Goal: Task Accomplishment & Management: Complete application form

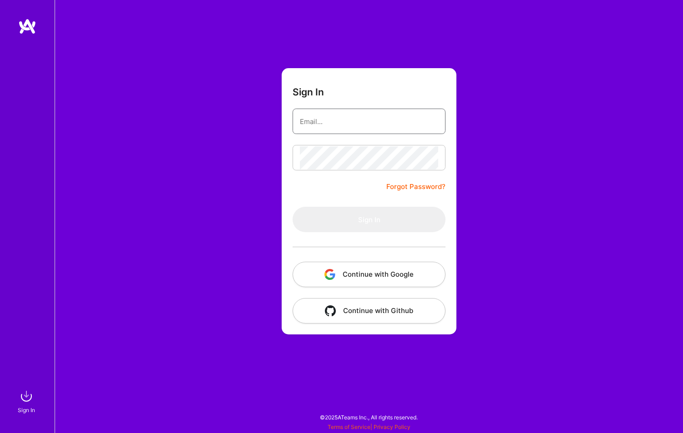
click at [357, 128] on input "email" at bounding box center [369, 121] width 138 height 23
type input "[EMAIL_ADDRESS][DOMAIN_NAME]"
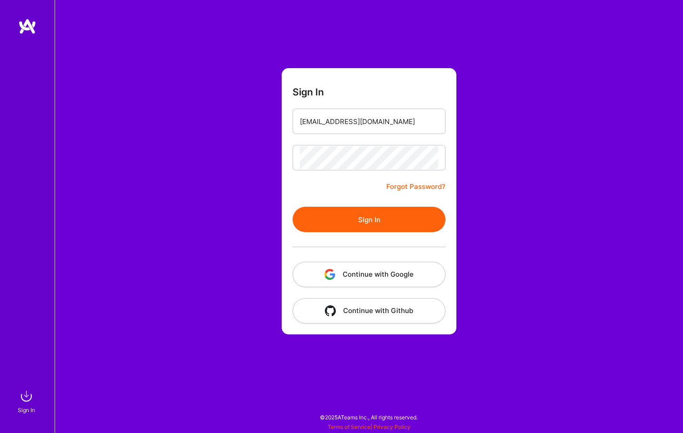
click at [422, 228] on button "Sign In" at bounding box center [368, 219] width 153 height 25
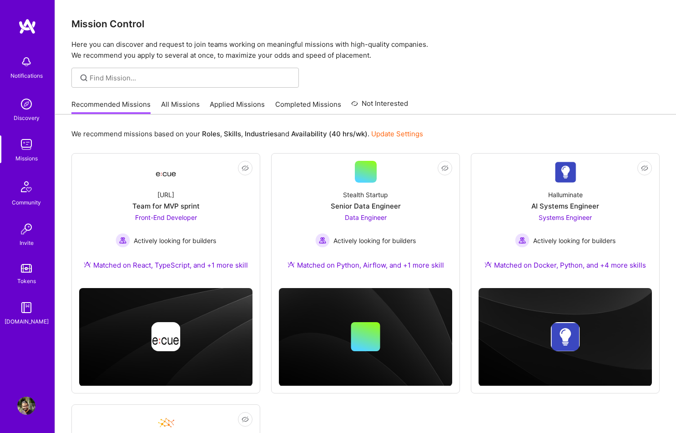
click at [244, 101] on link "Applied Missions" at bounding box center [237, 107] width 55 height 15
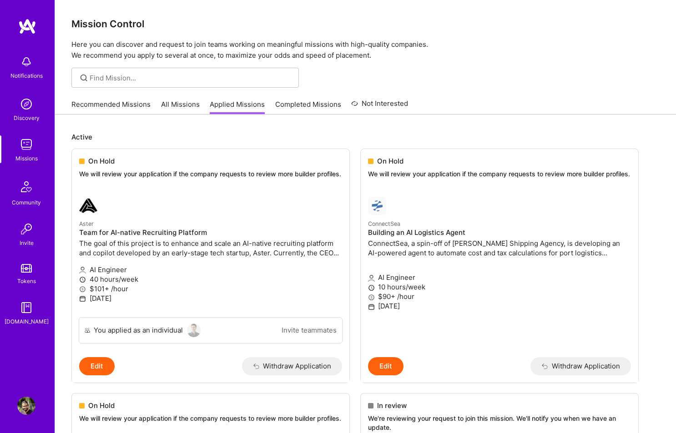
click at [359, 104] on link "Not Interested" at bounding box center [379, 106] width 57 height 16
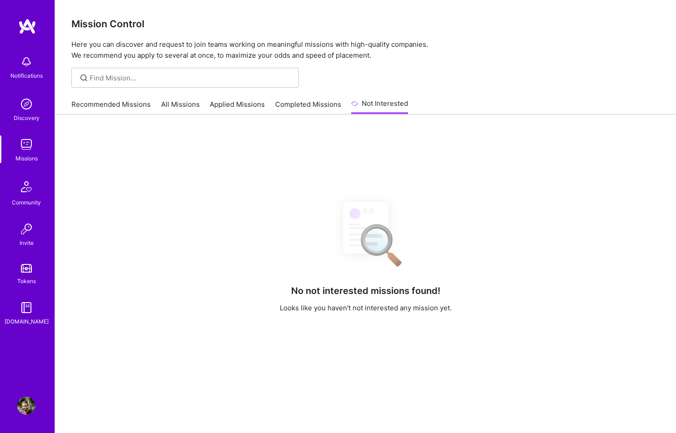
click at [234, 105] on link "Applied Missions" at bounding box center [237, 107] width 55 height 15
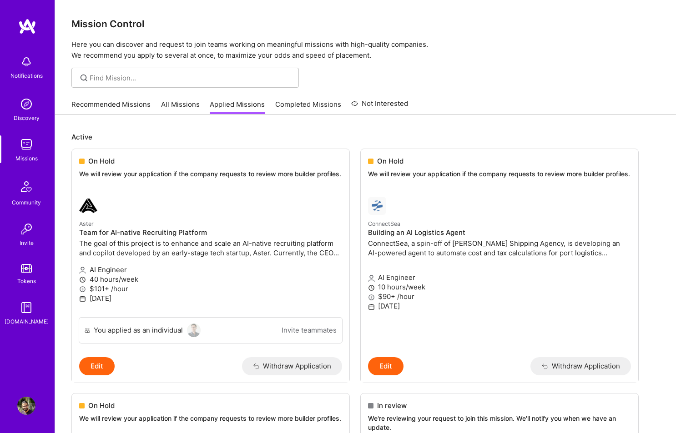
click at [185, 105] on link "All Missions" at bounding box center [180, 107] width 39 height 15
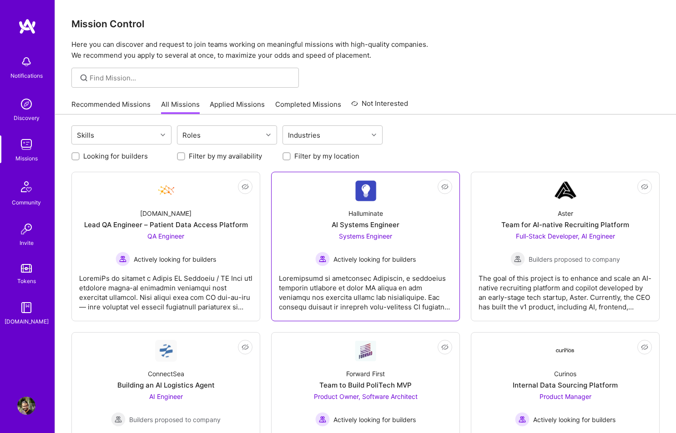
click at [326, 299] on div at bounding box center [365, 289] width 173 height 45
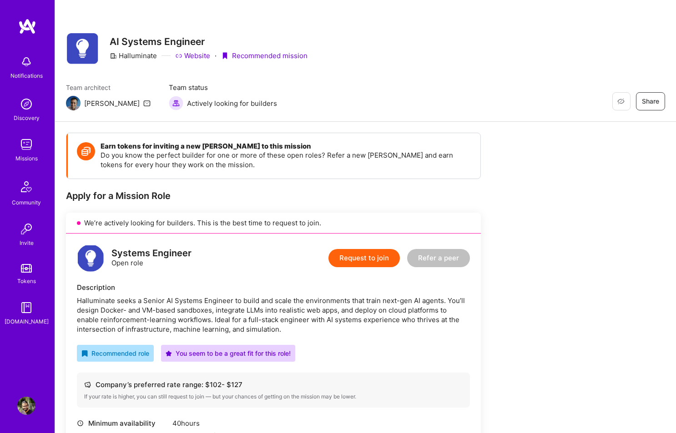
click at [372, 260] on button "Request to join" at bounding box center [363, 258] width 71 height 18
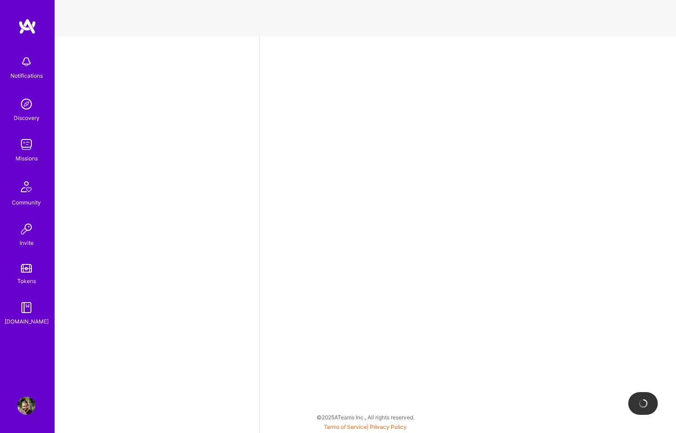
select select "IN"
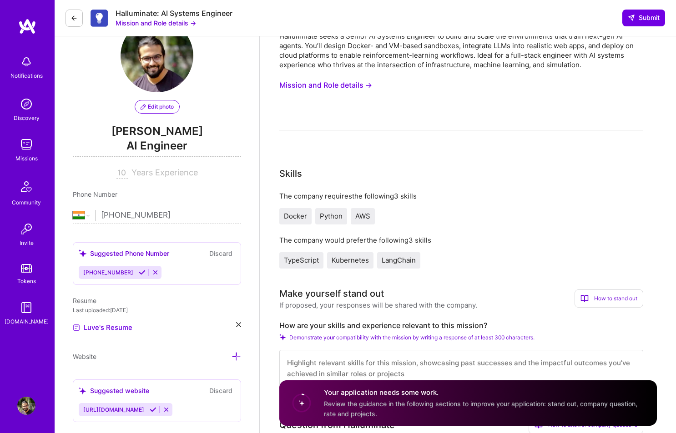
scroll to position [91, 0]
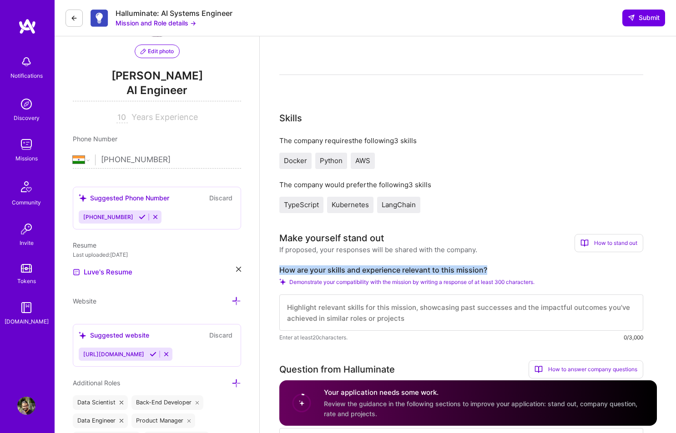
drag, startPoint x: 281, startPoint y: 268, endPoint x: 490, endPoint y: 270, distance: 209.2
click at [490, 270] on label "How are your skills and experience relevant to this mission?" at bounding box center [461, 271] width 364 height 10
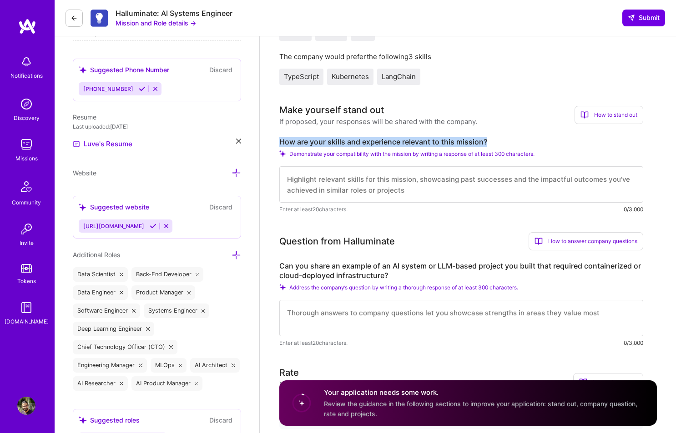
scroll to position [368, 0]
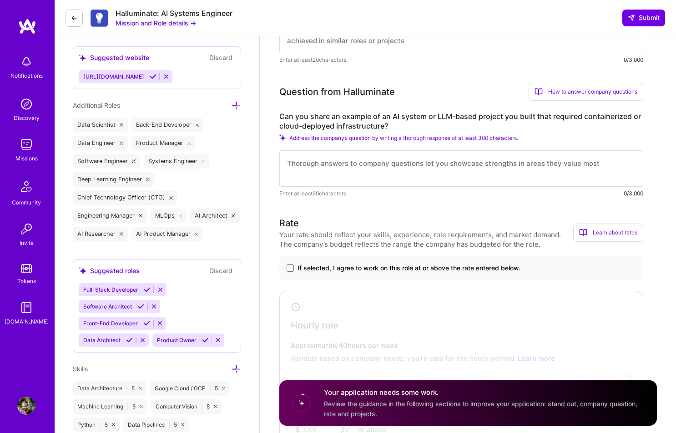
click at [486, 270] on span "If selected, I agree to work on this role at or above the rate entered below." at bounding box center [408, 268] width 223 height 9
click at [0, 0] on input "If selected, I agree to work on this role at or above the rate entered below." at bounding box center [0, 0] width 0 height 0
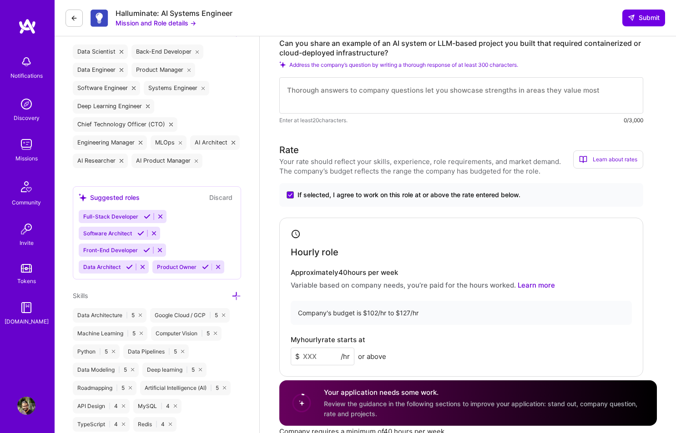
scroll to position [461, 0]
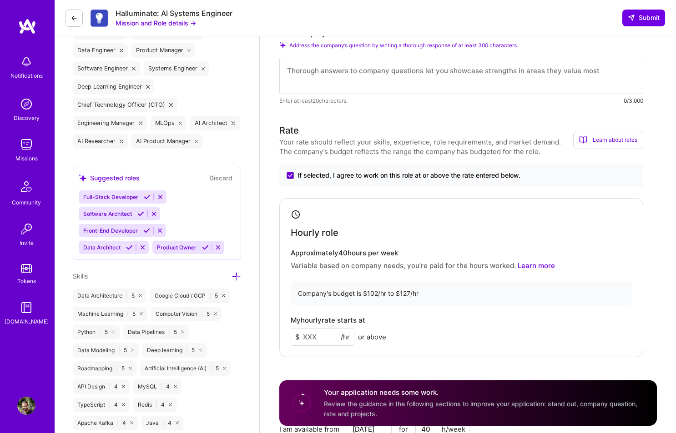
click at [315, 340] on input at bounding box center [323, 337] width 64 height 18
type input "115"
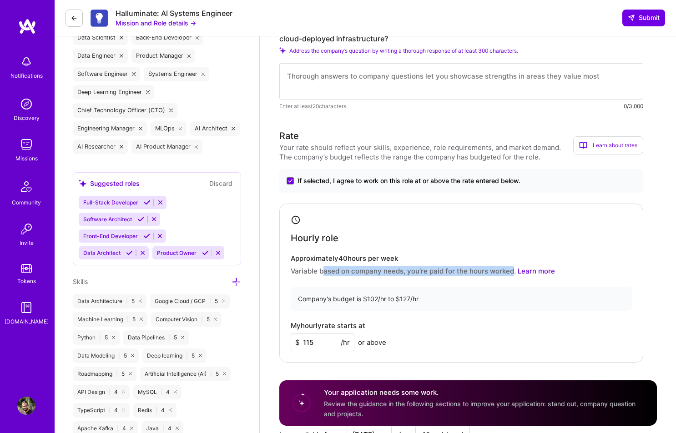
drag, startPoint x: 322, startPoint y: 272, endPoint x: 509, endPoint y: 270, distance: 187.4
click at [509, 270] on p "Variable based on company needs, you’re paid for the hours worked. Learn more" at bounding box center [461, 272] width 341 height 10
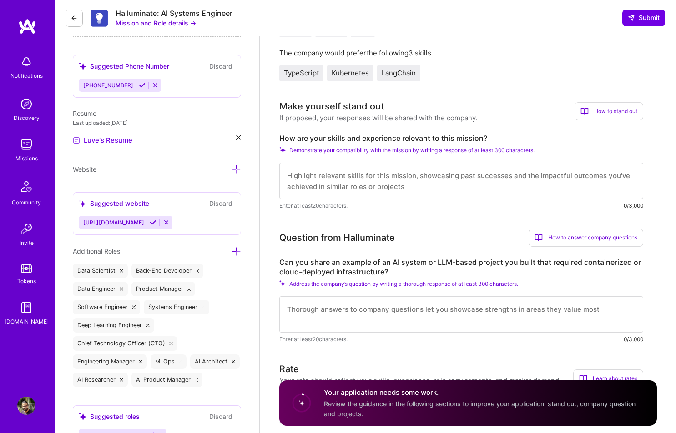
scroll to position [156, 0]
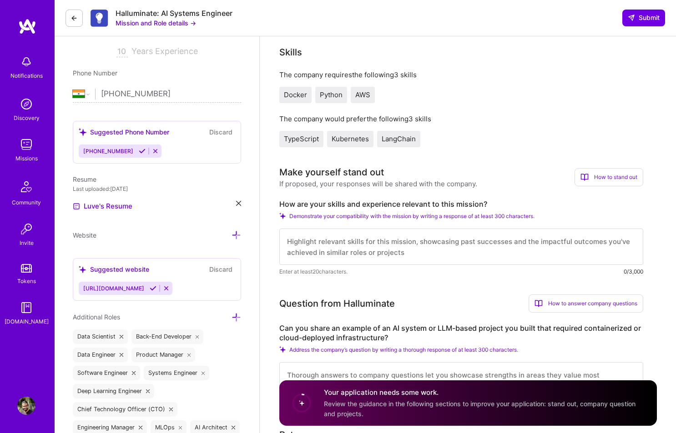
click at [360, 204] on label "How are your skills and experience relevant to this mission?" at bounding box center [461, 205] width 364 height 10
copy label "How are your skills and experience relevant to this mission?"
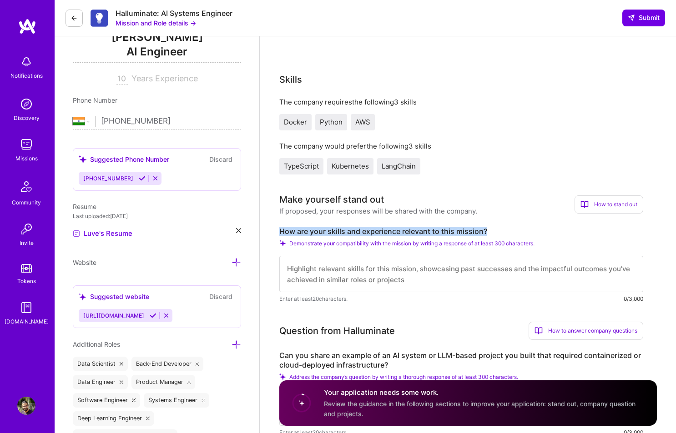
scroll to position [0, 0]
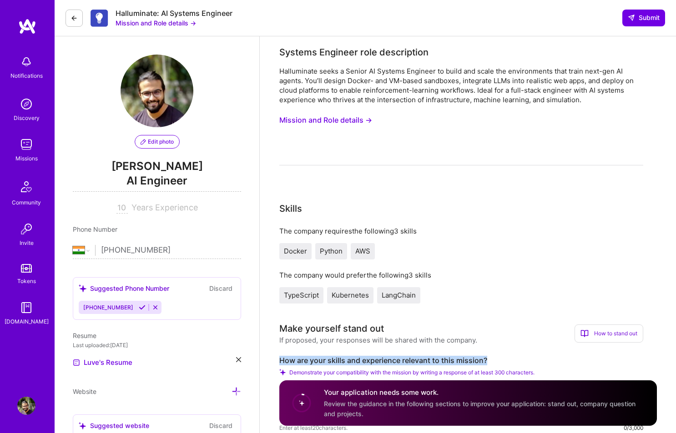
click at [356, 121] on button "Mission and Role details →" at bounding box center [325, 120] width 93 height 17
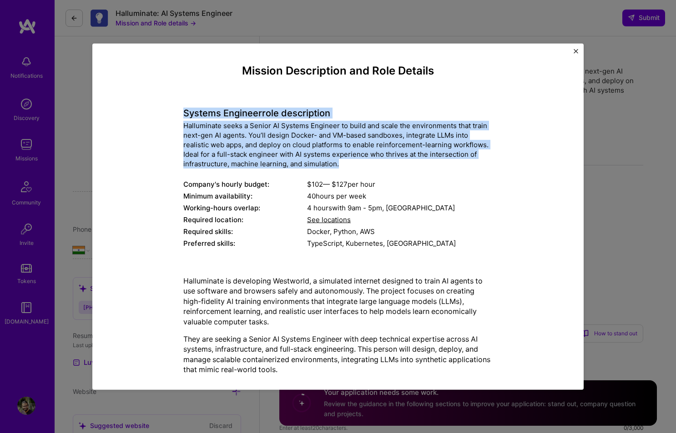
drag, startPoint x: 181, startPoint y: 112, endPoint x: 371, endPoint y: 166, distance: 197.3
click at [371, 166] on div "Systems Engineer role description Halluminate seeks a Senior AI Systems Enginee…" at bounding box center [337, 173] width 309 height 155
copy div "Systems Engineer role description Halluminate seeks a Senior AI Systems Enginee…"
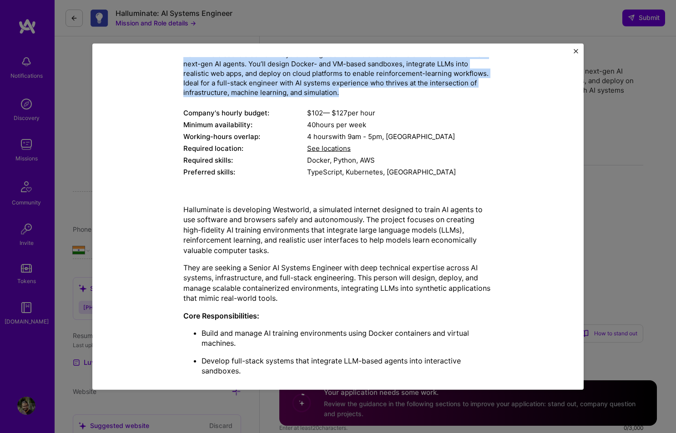
scroll to position [91, 0]
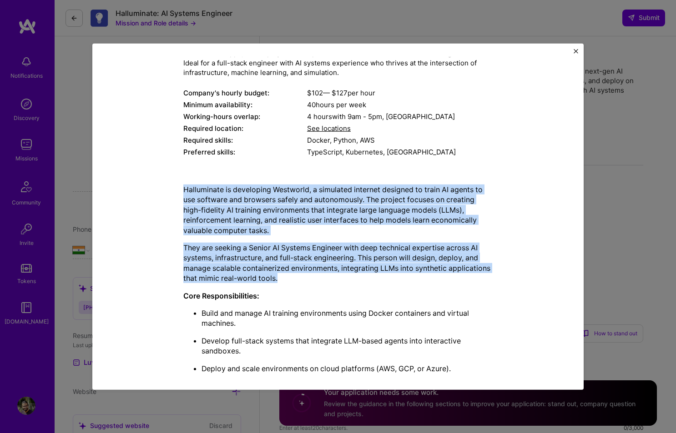
drag, startPoint x: 181, startPoint y: 191, endPoint x: 276, endPoint y: 275, distance: 127.6
click at [276, 275] on div "Halluminate is developing Westworld, a simulated internet designed to train AI …" at bounding box center [337, 397] width 309 height 425
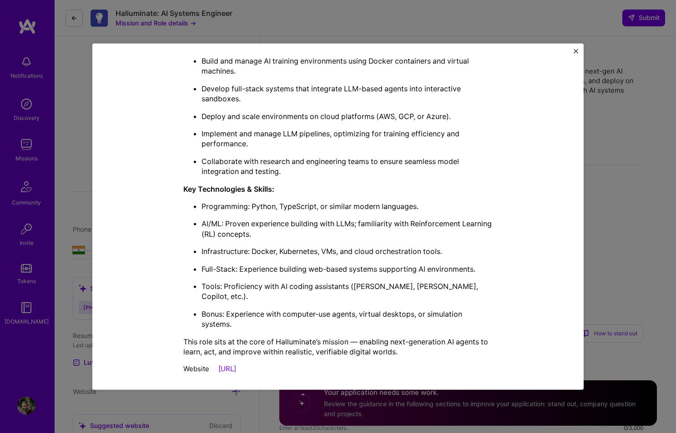
scroll to position [129, 0]
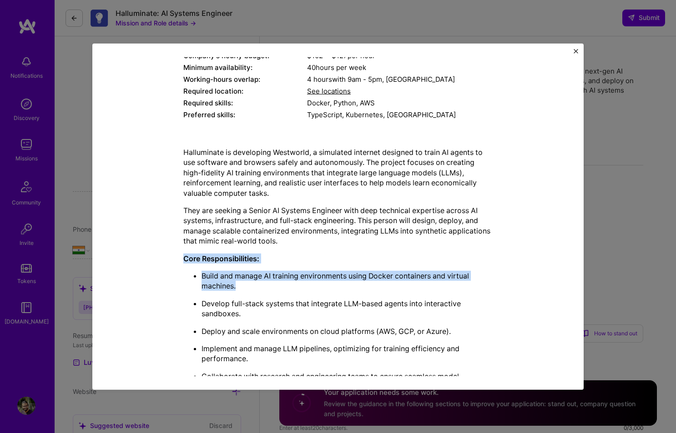
drag, startPoint x: 273, startPoint y: 241, endPoint x: 289, endPoint y: 287, distance: 47.9
click at [289, 287] on div "Halluminate is developing Westworld, a simulated internet designed to train AI …" at bounding box center [337, 359] width 309 height 425
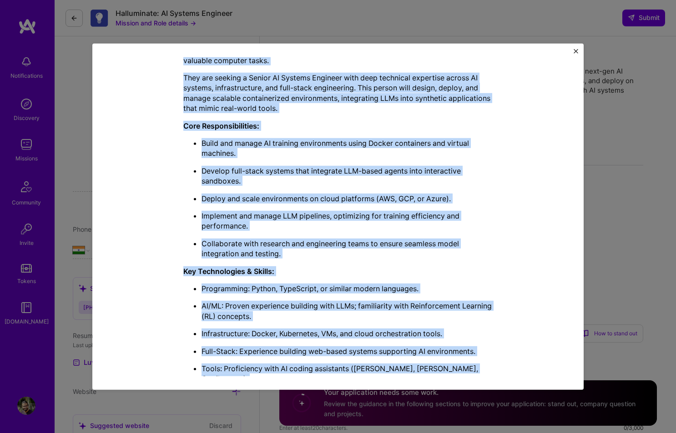
scroll to position [344, 0]
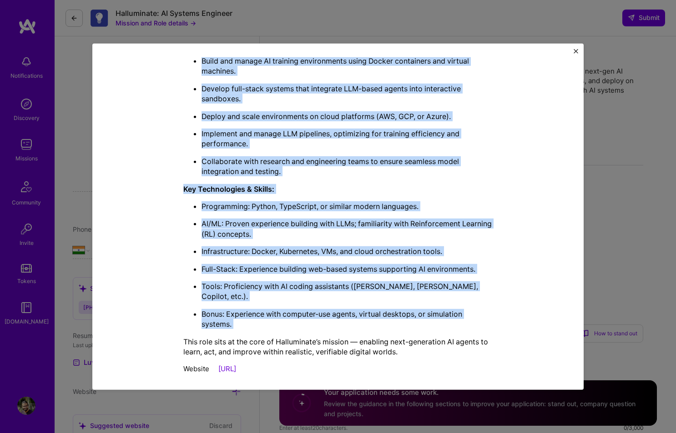
drag, startPoint x: 180, startPoint y: 150, endPoint x: 287, endPoint y: 357, distance: 233.5
click at [287, 357] on div "Halluminate is developing Westworld, a simulated internet designed to train AI …" at bounding box center [337, 152] width 309 height 455
copy div "Halluminate is developing Westworld, a simulated internet designed to train AI …"
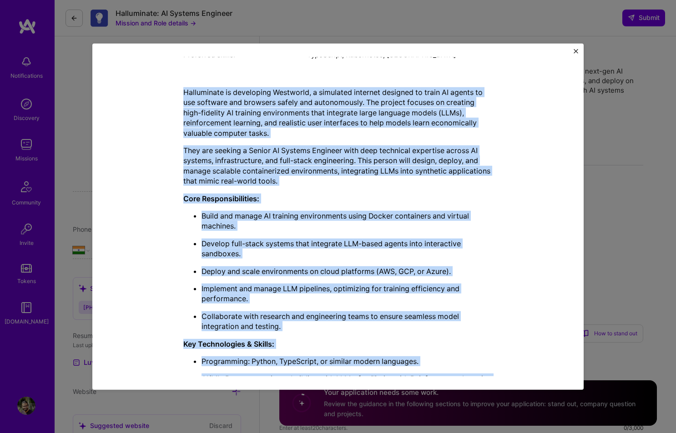
scroll to position [0, 0]
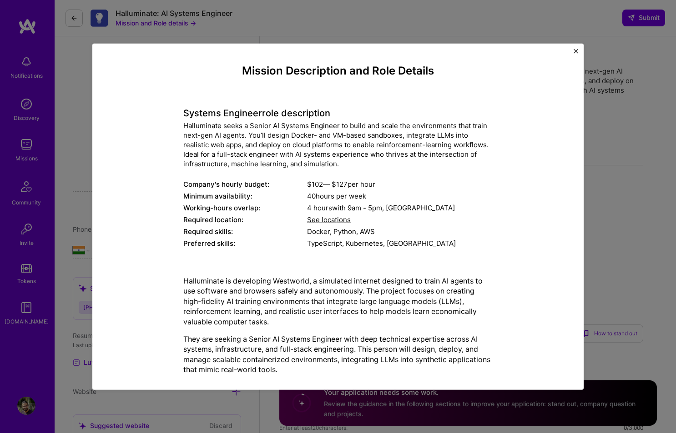
click at [183, 111] on h4 "Systems Engineer role description" at bounding box center [337, 113] width 309 height 11
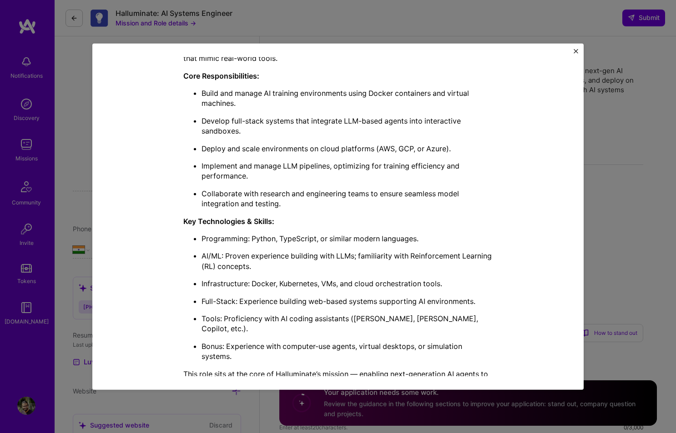
scroll to position [344, 0]
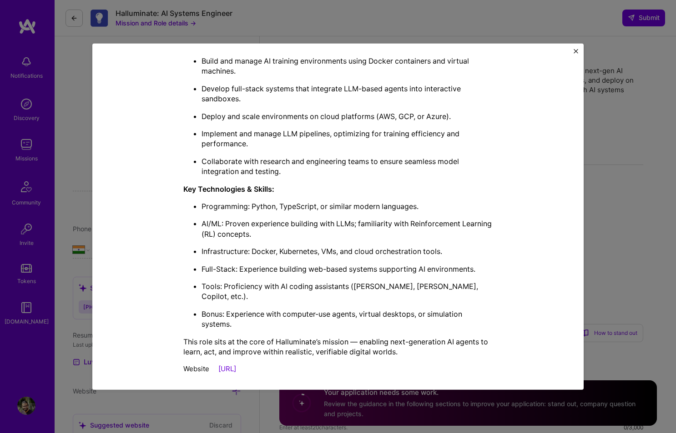
click at [621, 282] on div "Mission Description and Role Details Systems Engineer role description Hallumin…" at bounding box center [338, 216] width 676 height 433
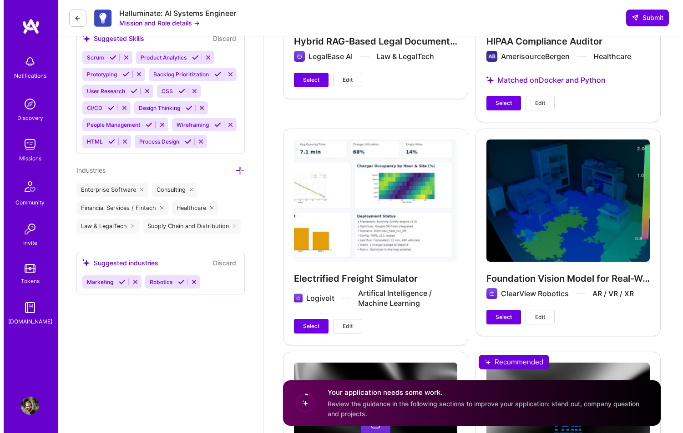
scroll to position [1068, 0]
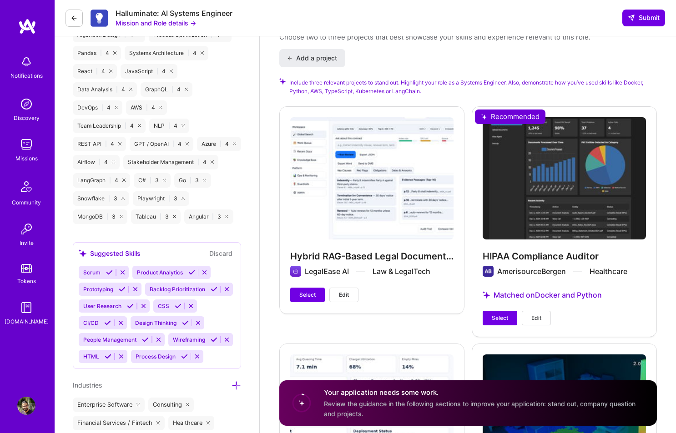
drag, startPoint x: 291, startPoint y: 253, endPoint x: 352, endPoint y: 258, distance: 60.7
click at [352, 258] on div "Hybrid RAG-Based Legal Document Pipeline LegalEase AI Law & LegalTech Select Ed…" at bounding box center [371, 209] width 185 height 207
click at [313, 301] on button "Select" at bounding box center [307, 295] width 35 height 15
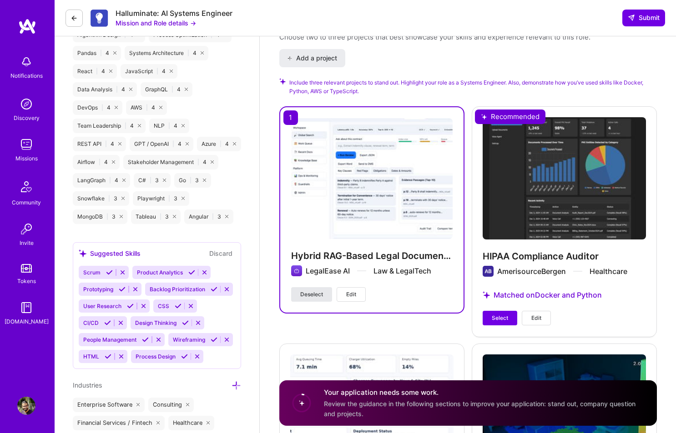
click at [313, 300] on button "Deselect" at bounding box center [311, 294] width 41 height 15
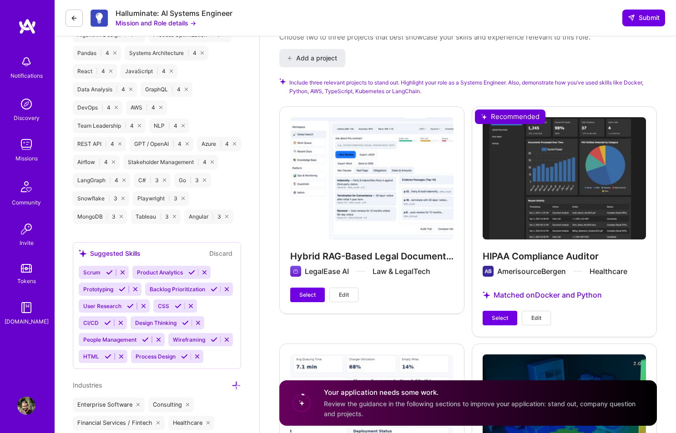
click at [351, 297] on button "Edit" at bounding box center [343, 295] width 29 height 15
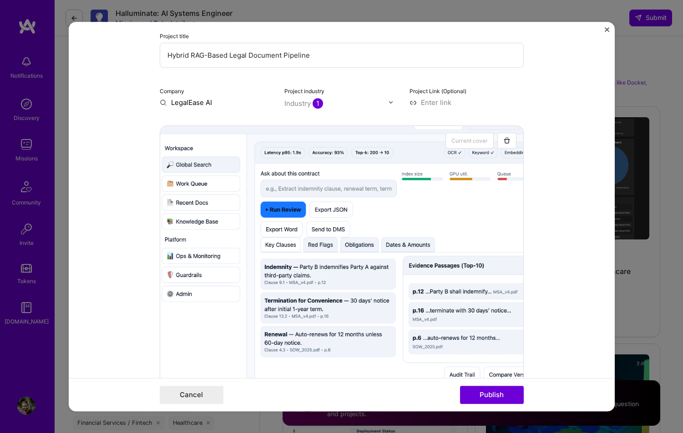
scroll to position [0, 0]
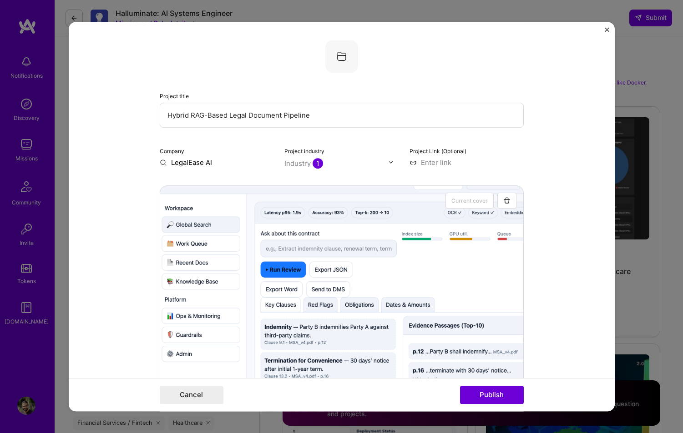
click at [218, 119] on input "Hybrid RAG-Based Legal Document Pipeline" at bounding box center [342, 115] width 364 height 25
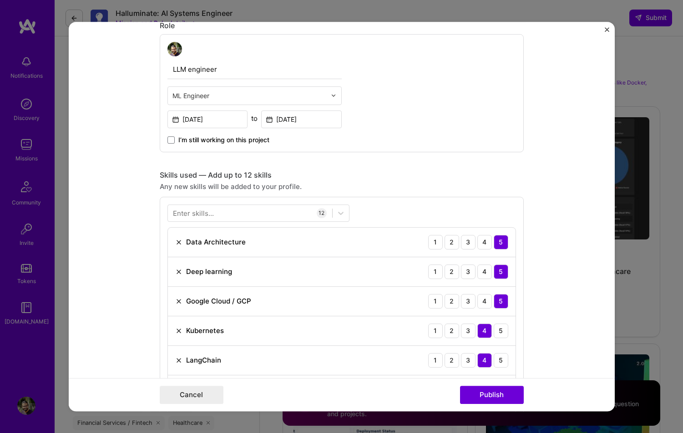
scroll to position [417, 0]
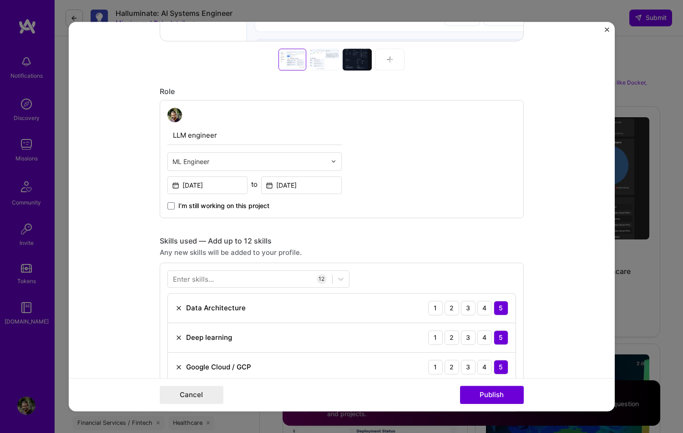
click at [186, 134] on input "LLM engineer" at bounding box center [254, 135] width 174 height 19
click at [182, 136] on input "LLM engineer" at bounding box center [254, 135] width 174 height 19
drag, startPoint x: 182, startPoint y: 136, endPoint x: 171, endPoint y: 136, distance: 11.4
click at [171, 136] on input "LLM engineer" at bounding box center [254, 135] width 174 height 19
click at [180, 133] on input "AI engineer" at bounding box center [254, 135] width 174 height 19
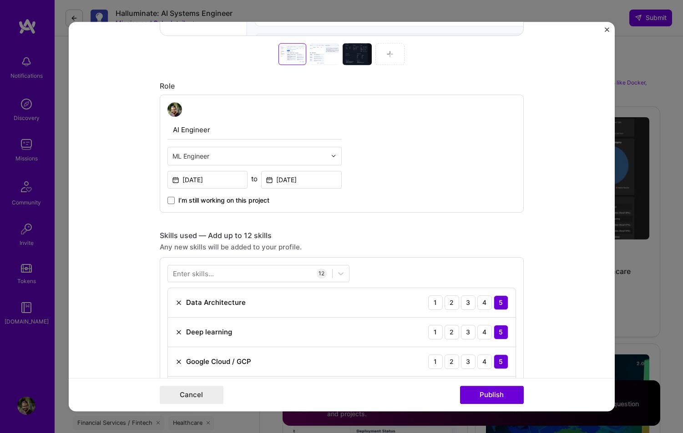
scroll to position [428, 0]
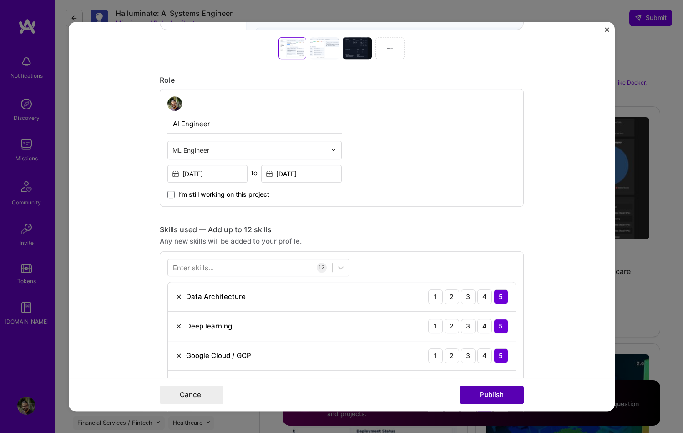
type input "AI Engineer"
click at [481, 404] on button "Publish" at bounding box center [492, 395] width 64 height 18
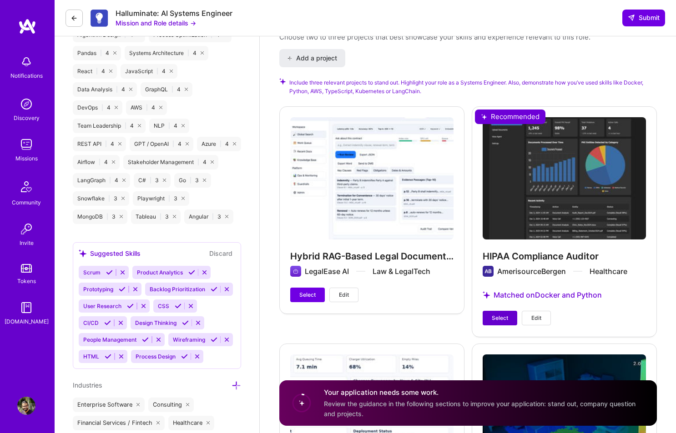
click at [503, 317] on span "Select" at bounding box center [500, 318] width 16 height 8
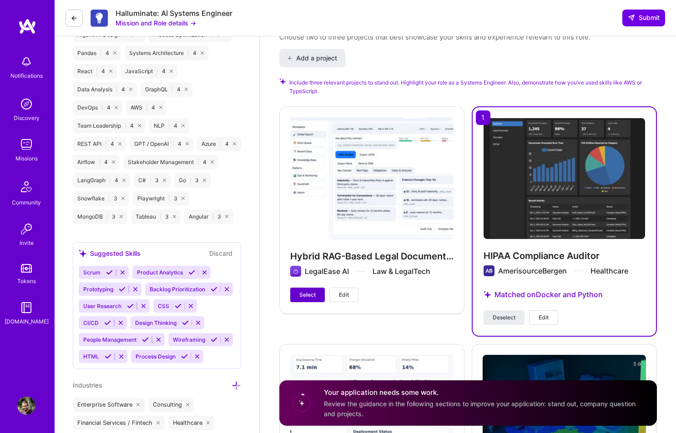
click at [292, 297] on button "Select" at bounding box center [307, 295] width 35 height 15
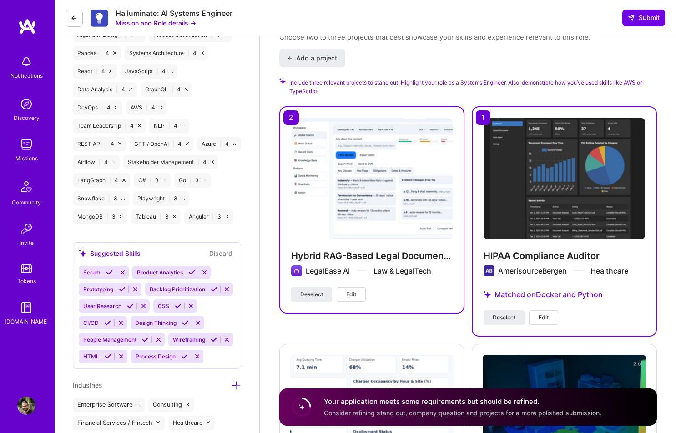
click at [548, 320] on button "Edit" at bounding box center [543, 318] width 29 height 15
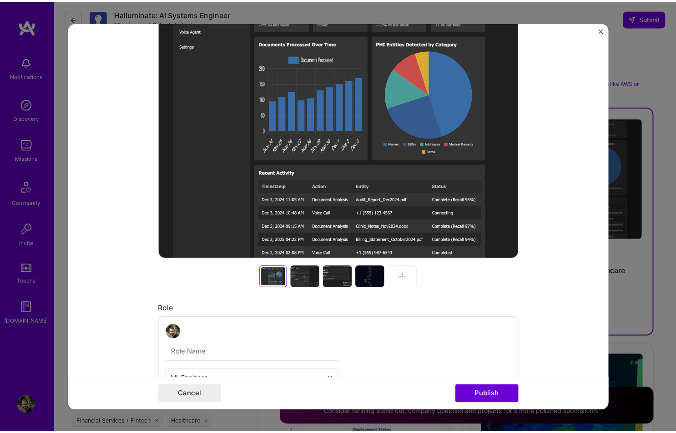
scroll to position [343, 0]
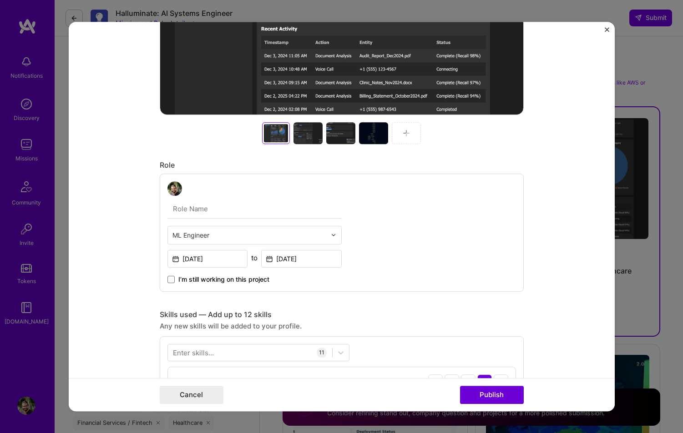
click at [227, 214] on input "text" at bounding box center [254, 209] width 174 height 19
click at [172, 208] on input "text" at bounding box center [254, 209] width 174 height 19
type input "AI Engineer"
click at [480, 400] on button "Publish" at bounding box center [492, 395] width 64 height 18
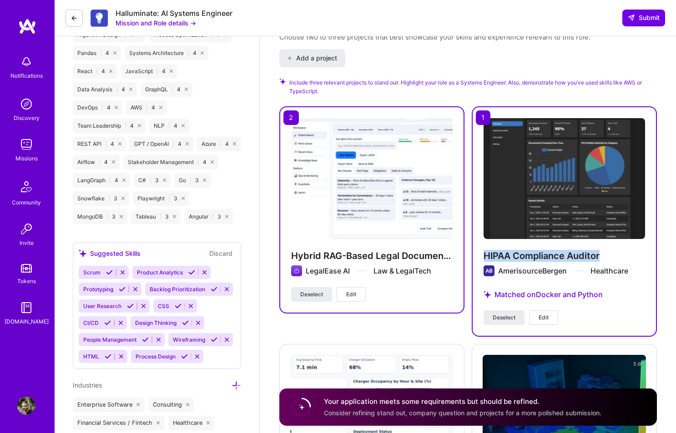
drag, startPoint x: 606, startPoint y: 255, endPoint x: 483, endPoint y: 255, distance: 123.2
click at [483, 255] on h4 "HIPAA Compliance Auditor" at bounding box center [563, 256] width 161 height 12
copy h4 "HIPAA Compliance Auditor"
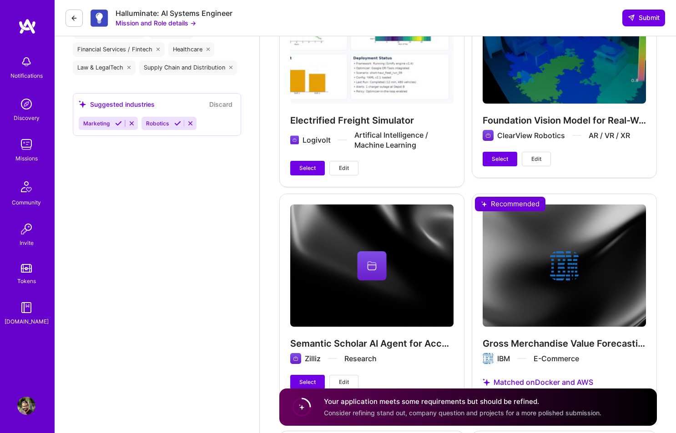
scroll to position [1508, 0]
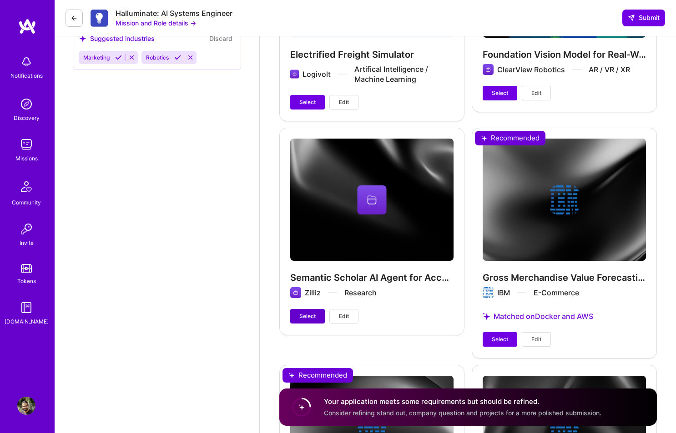
click at [312, 318] on span "Select" at bounding box center [307, 316] width 16 height 8
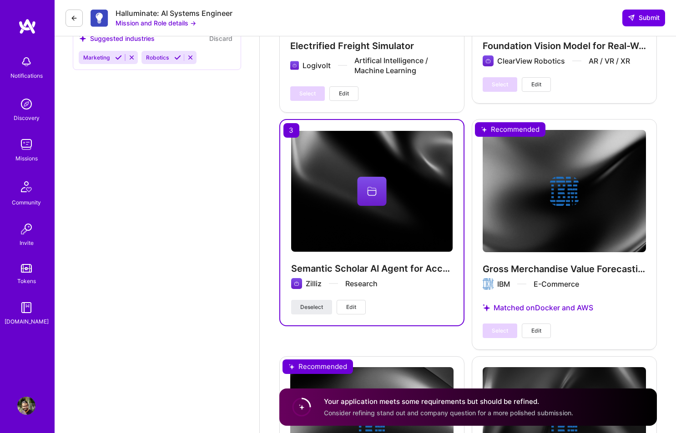
click at [417, 270] on h4 "Semantic Scholar AI Agent for Accelerated Literature Review" at bounding box center [371, 269] width 161 height 12
click at [416, 270] on h4 "Semantic Scholar AI Agent for Accelerated Literature Review" at bounding box center [371, 269] width 161 height 12
click at [415, 270] on h4 "Semantic Scholar AI Agent for Accelerated Literature Review" at bounding box center [371, 269] width 161 height 12
click at [352, 311] on span "Edit" at bounding box center [351, 307] width 10 height 8
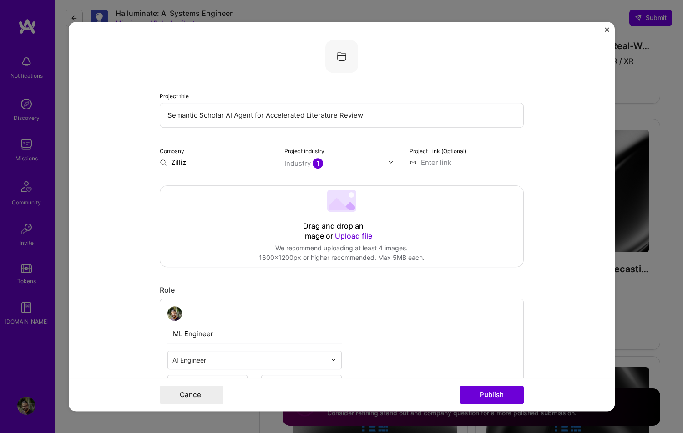
click at [266, 121] on input "Semantic Scholar AI Agent for Accelerated Literature Review" at bounding box center [342, 115] width 364 height 25
click at [608, 28] on img "Close" at bounding box center [606, 29] width 5 height 5
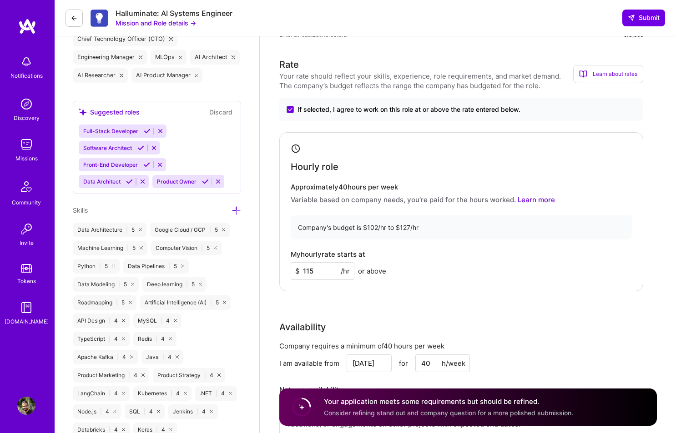
scroll to position [244, 0]
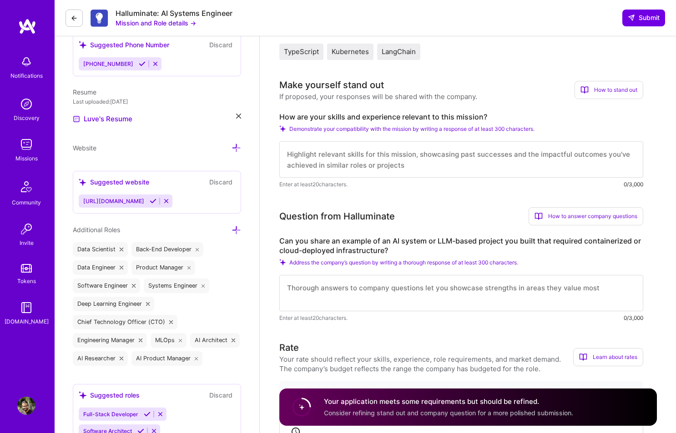
click at [340, 161] on textarea at bounding box center [461, 159] width 364 height 36
paste textarea "I build agent training systems as containerized stacks with VM isolation where …"
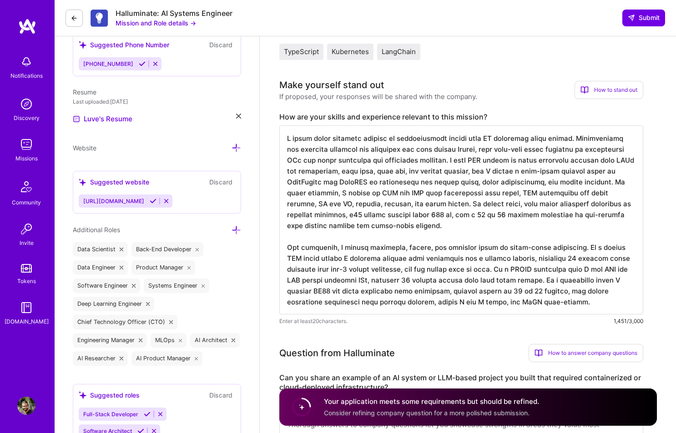
click at [459, 162] on textarea at bounding box center [461, 220] width 364 height 189
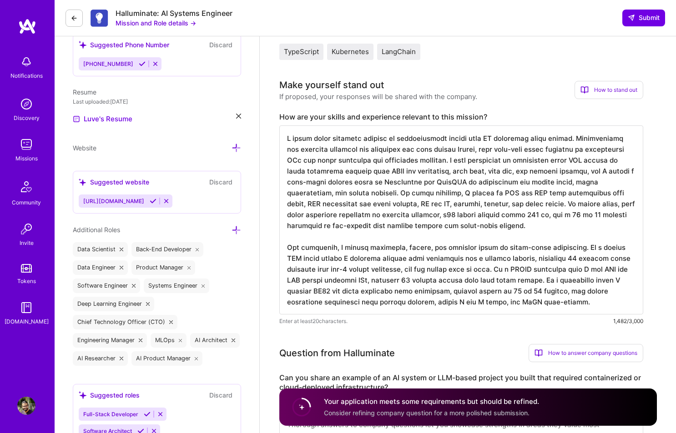
click at [559, 161] on textarea at bounding box center [461, 220] width 364 height 189
click at [473, 164] on textarea at bounding box center [461, 220] width 364 height 189
click at [463, 158] on textarea at bounding box center [461, 220] width 364 height 189
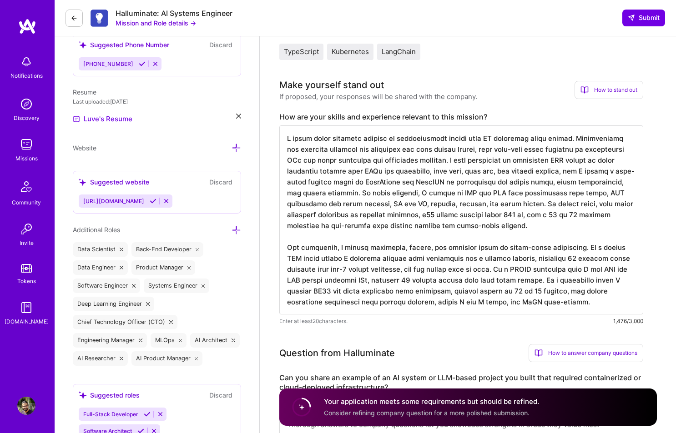
click at [468, 160] on textarea at bounding box center [461, 220] width 364 height 189
click at [467, 158] on textarea at bounding box center [461, 220] width 364 height 189
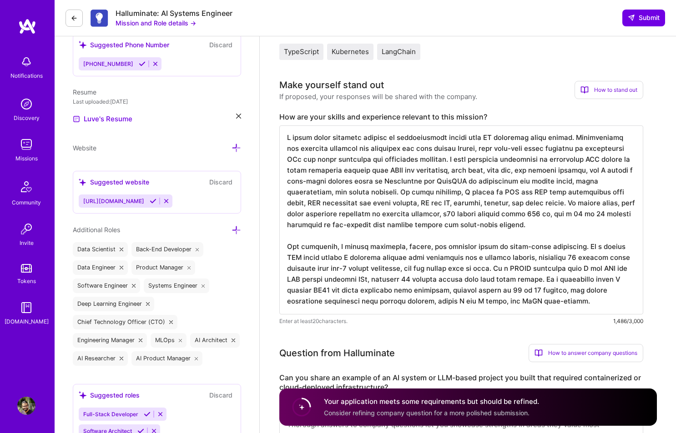
drag, startPoint x: 287, startPoint y: 138, endPoint x: 528, endPoint y: 335, distance: 311.7
paste textarea "have built containerized environments where LLM-based agents learned to use rea…"
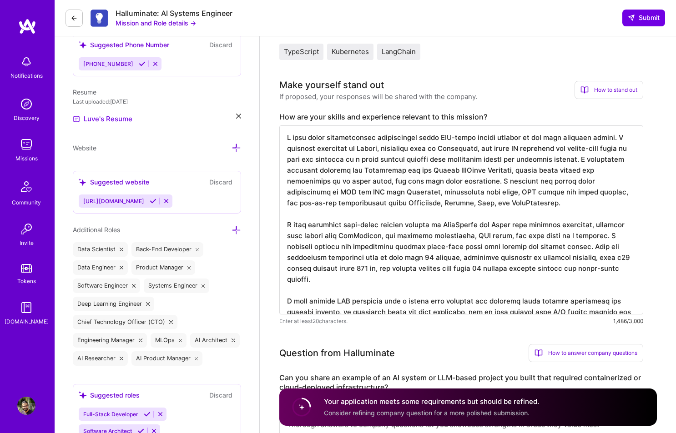
scroll to position [0, 0]
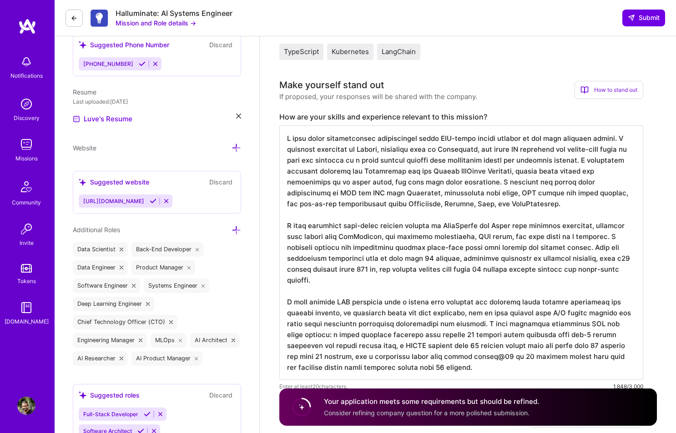
drag, startPoint x: 343, startPoint y: 226, endPoint x: 376, endPoint y: 227, distance: 32.8
click at [376, 227] on textarea at bounding box center [461, 253] width 364 height 255
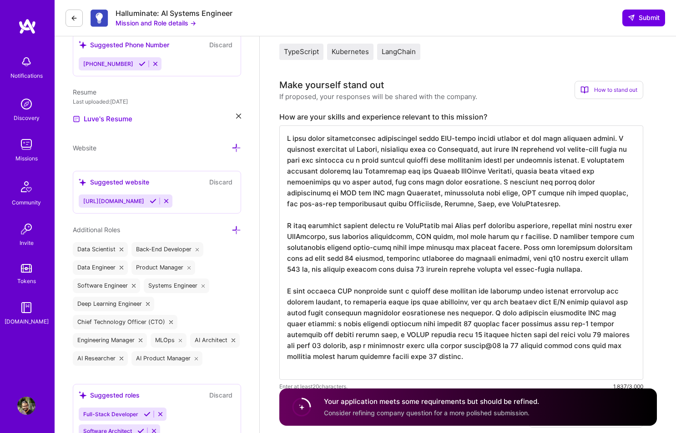
click at [402, 226] on textarea at bounding box center [461, 253] width 364 height 255
drag, startPoint x: 454, startPoint y: 227, endPoint x: 488, endPoint y: 224, distance: 34.3
click at [488, 224] on textarea at bounding box center [461, 253] width 364 height 255
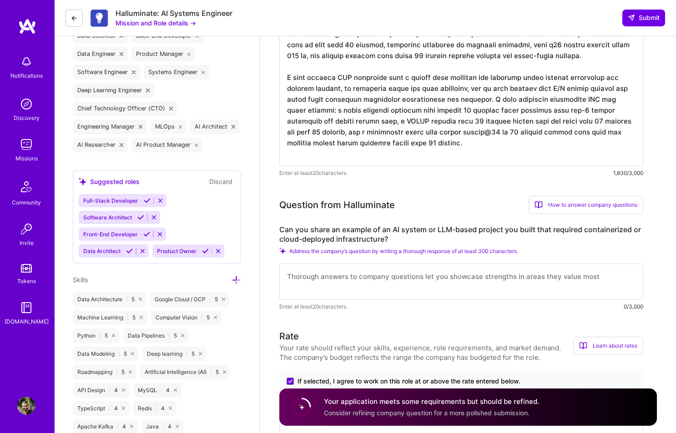
scroll to position [463, 0]
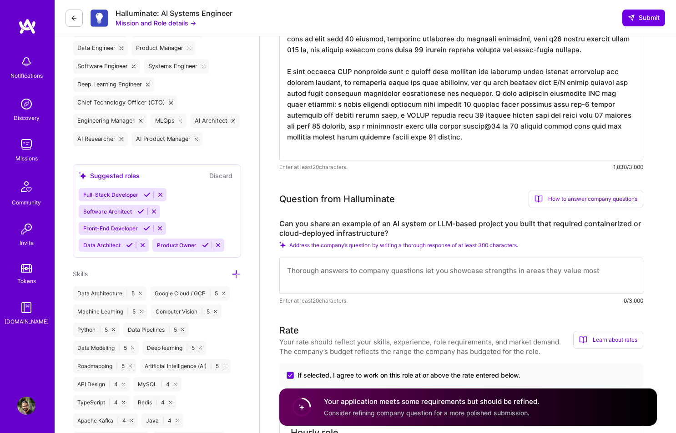
type textarea "I have built containerized environments where LLM-based agents learned to use r…"
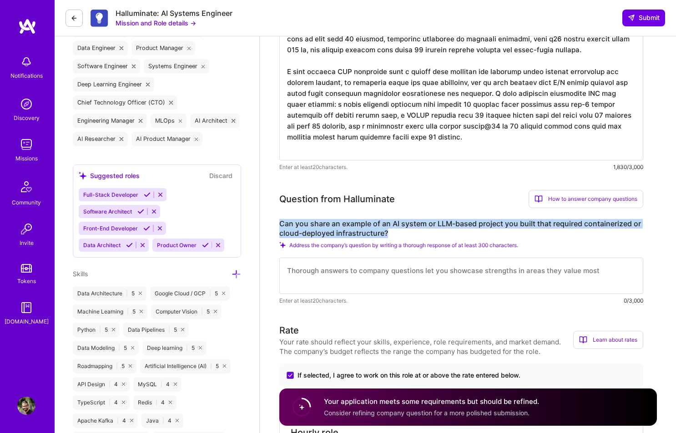
drag, startPoint x: 277, startPoint y: 219, endPoint x: 404, endPoint y: 233, distance: 127.7
copy label "Can you share an example of an AI system or LLM-based project you built that re…"
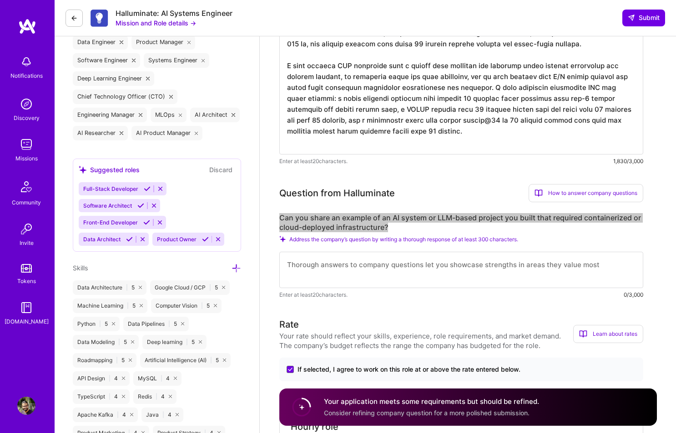
scroll to position [481, 0]
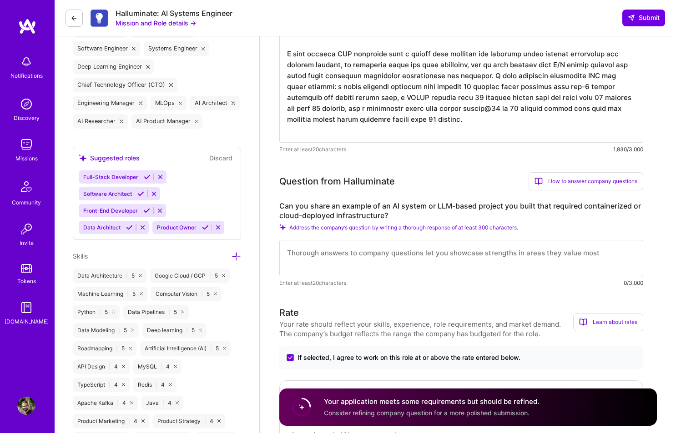
click at [382, 261] on textarea at bounding box center [461, 258] width 364 height 36
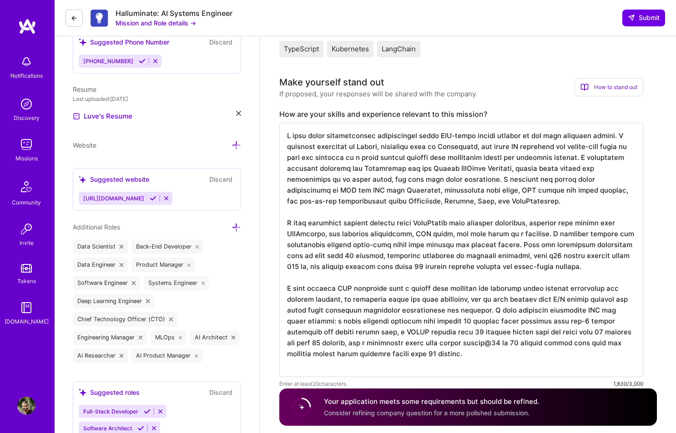
scroll to position [398, 0]
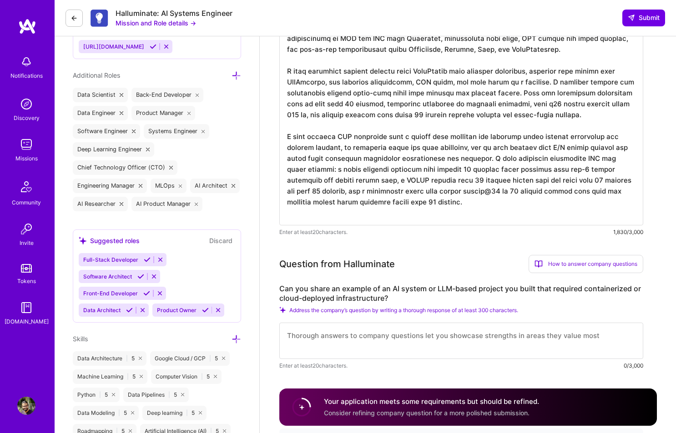
click at [342, 339] on textarea at bounding box center [461, 341] width 364 height 36
paste textarea "Problem: We needed a scalable, safe environment to train and evaluate computer-…"
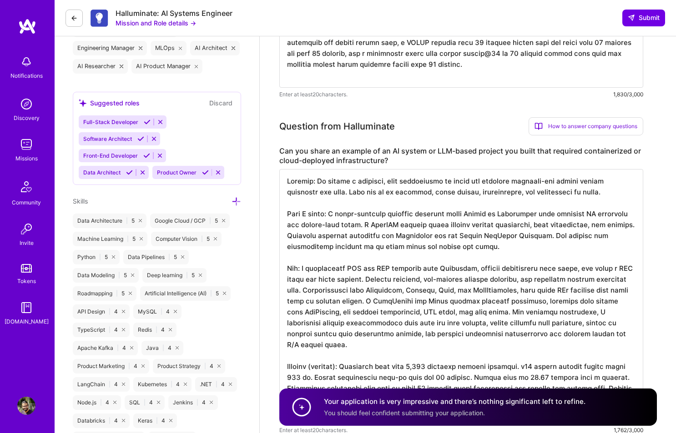
scroll to position [548, 0]
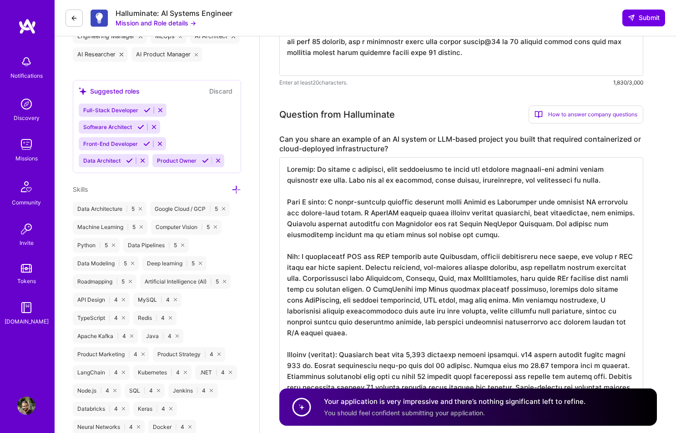
drag, startPoint x: 438, startPoint y: 290, endPoint x: 508, endPoint y: 292, distance: 70.1
click at [508, 292] on textarea at bounding box center [461, 284] width 364 height 255
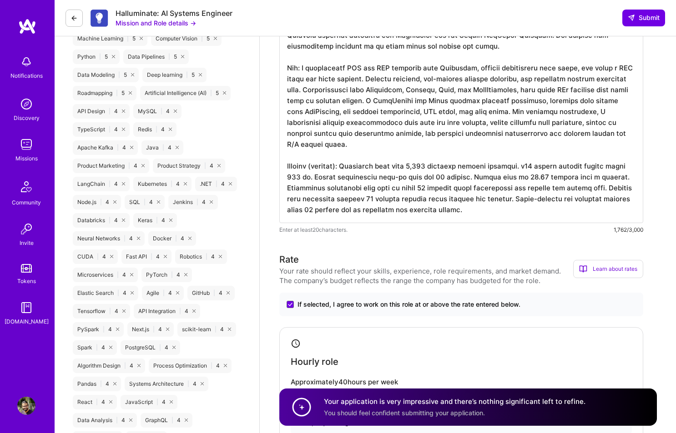
scroll to position [869, 0]
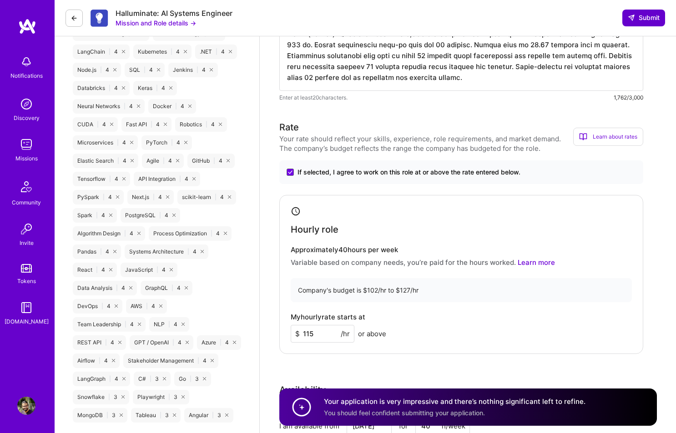
type textarea "Problem: We needed a scalable, safe environment to train and evaluate computer-…"
click at [657, 11] on button "Submit" at bounding box center [643, 18] width 43 height 16
click at [655, 14] on span "Submit" at bounding box center [644, 17] width 32 height 9
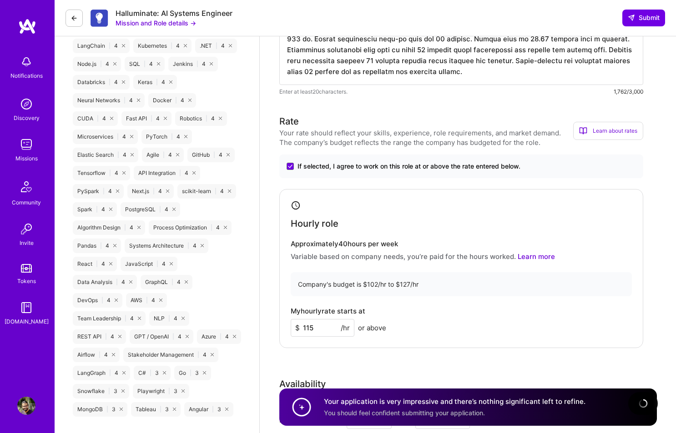
scroll to position [886, 0]
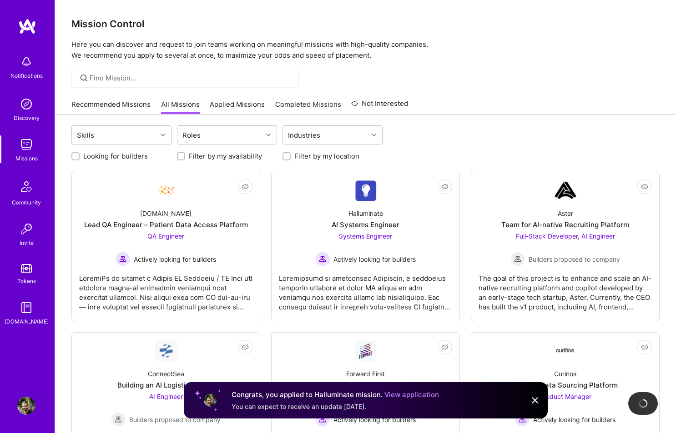
click at [253, 100] on link "Applied Missions" at bounding box center [237, 107] width 55 height 15
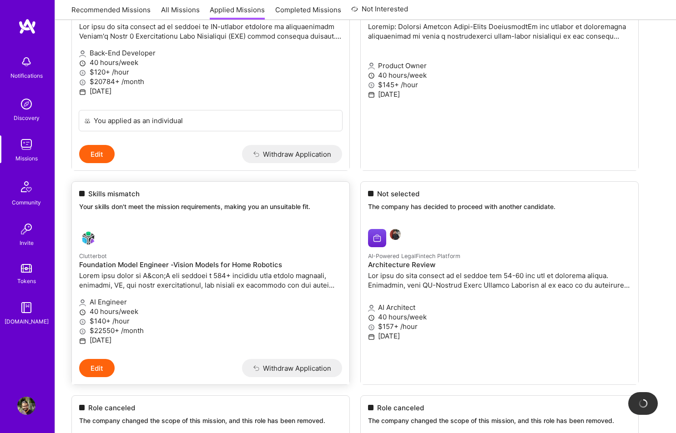
scroll to position [2292, 0]
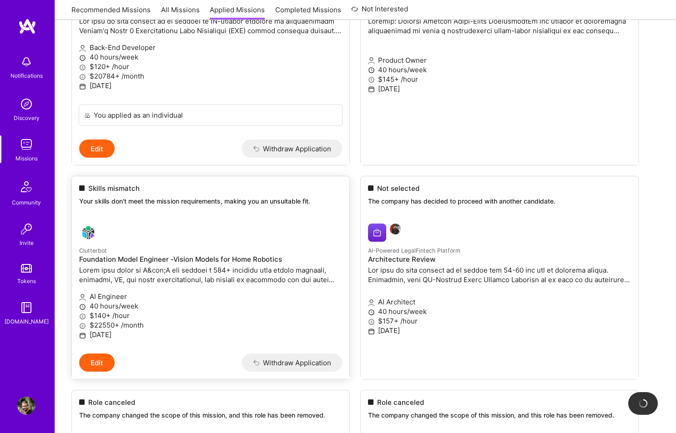
click at [85, 242] on img at bounding box center [88, 233] width 18 height 18
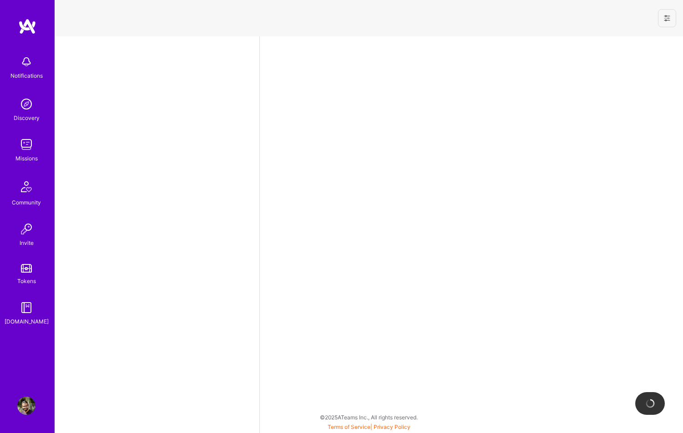
select select "IN"
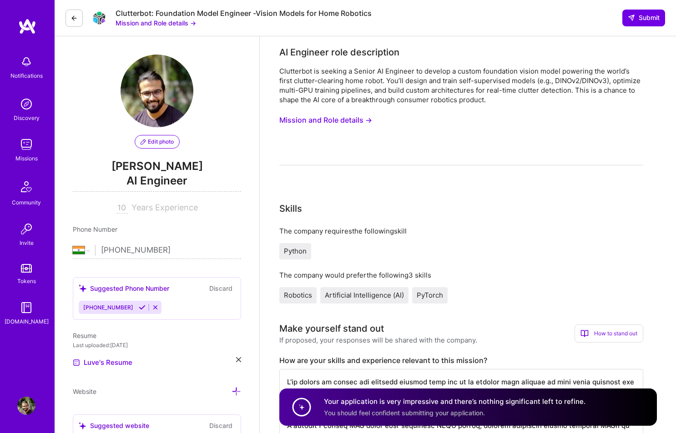
click at [143, 29] on div "Clutterbot: Foundation Model Engineer -Vision Models for Home Robotics Mission …" at bounding box center [365, 18] width 621 height 36
click at [143, 25] on button "Mission and Role details →" at bounding box center [156, 23] width 80 height 10
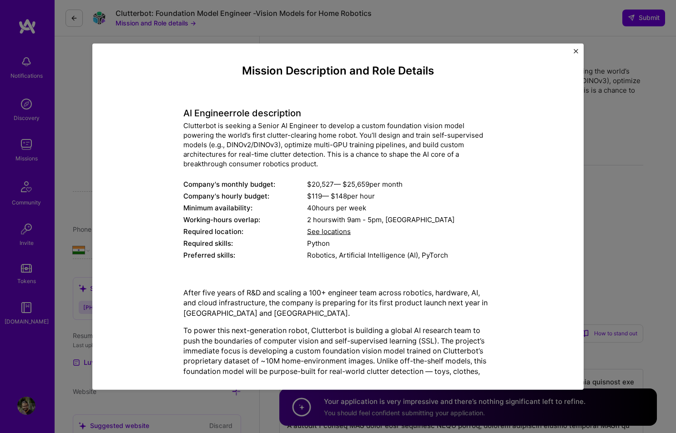
click at [138, 23] on div "Mission Description and Role Details AI Engineer role description Clutterbot is…" at bounding box center [338, 216] width 676 height 433
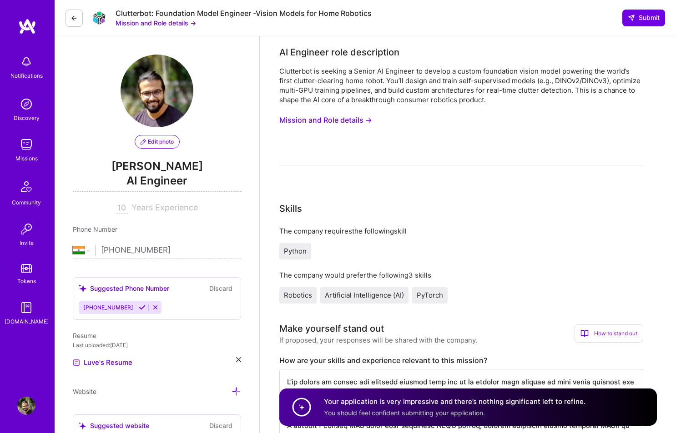
click at [70, 12] on button at bounding box center [73, 18] width 17 height 17
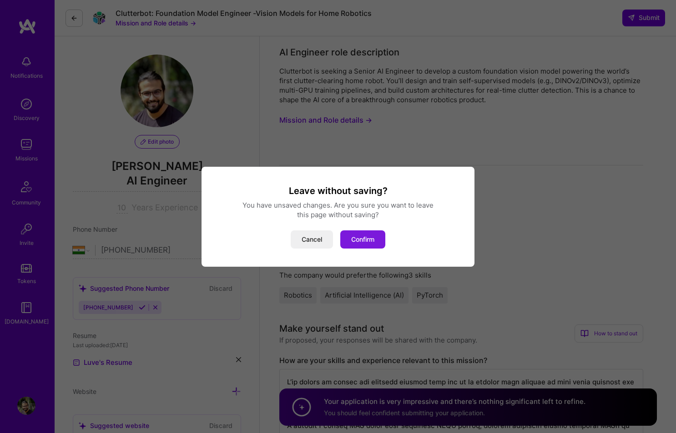
click at [348, 238] on button "Confirm" at bounding box center [362, 240] width 45 height 18
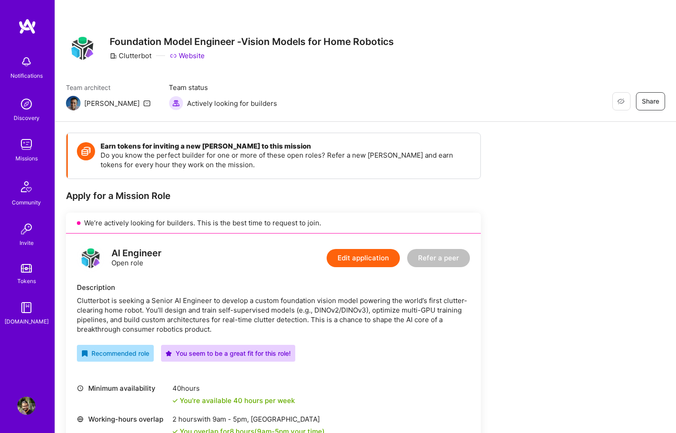
scroll to position [588, 0]
